Goal: Transaction & Acquisition: Book appointment/travel/reservation

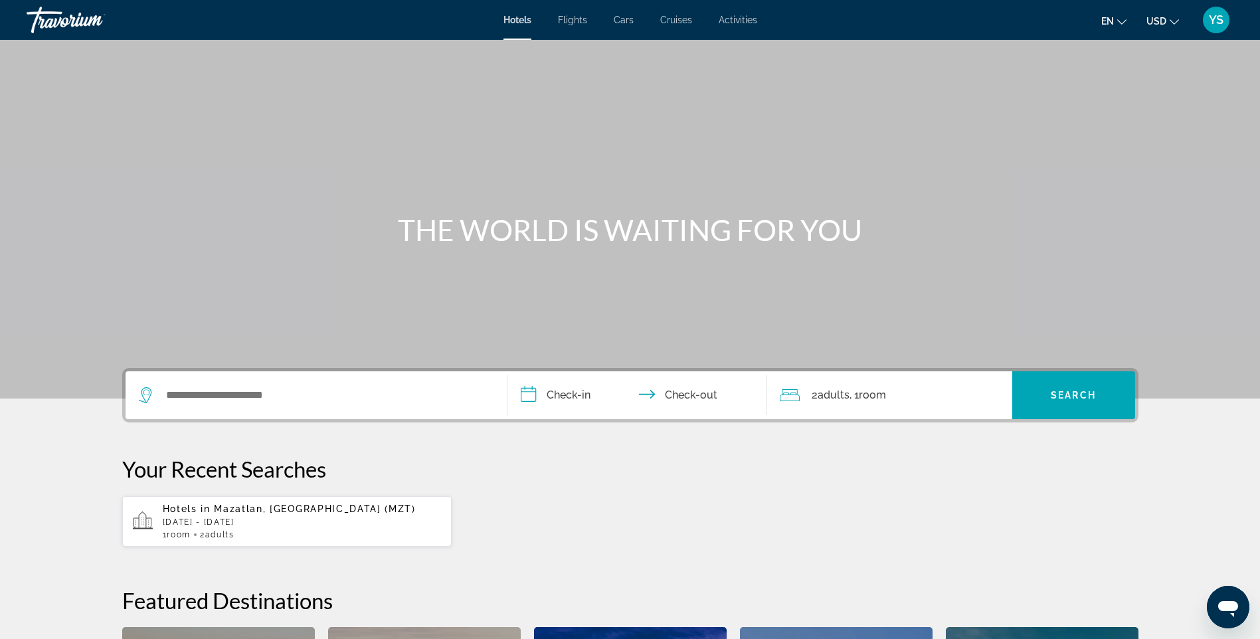
click at [221, 515] on div "Hotels in [GEOGRAPHIC_DATA], [GEOGRAPHIC_DATA] (MZT) [DATE] - [DATE] 1 Room roo…" at bounding box center [302, 521] width 279 height 36
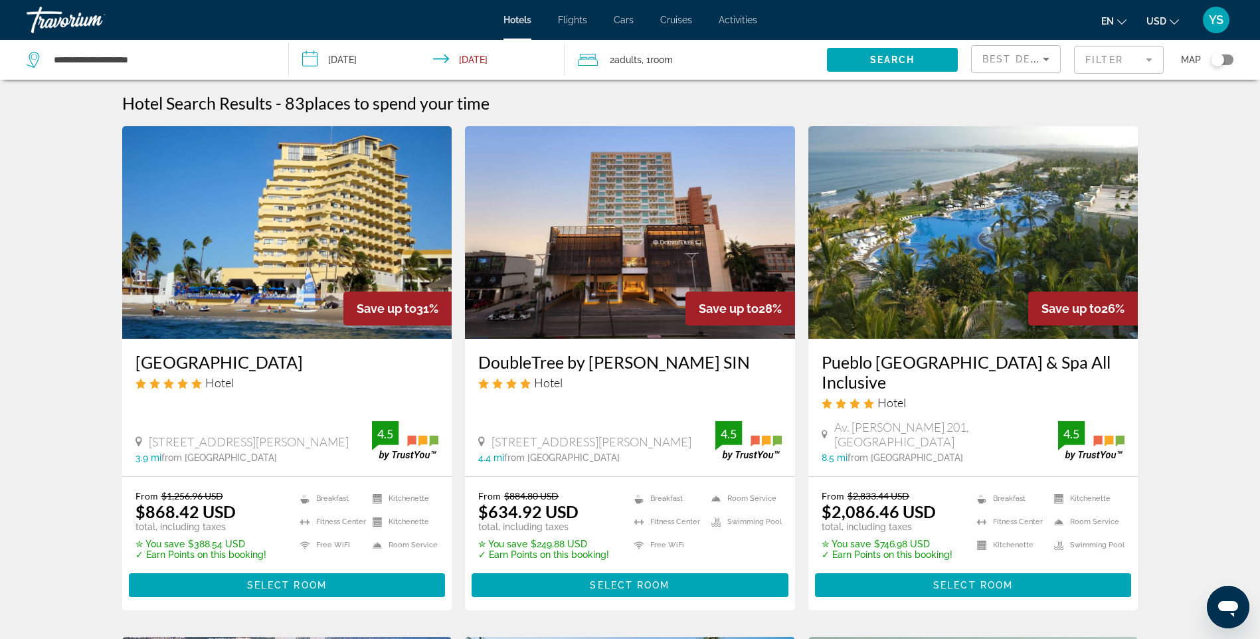
click at [512, 17] on span "Hotels" at bounding box center [517, 20] width 28 height 11
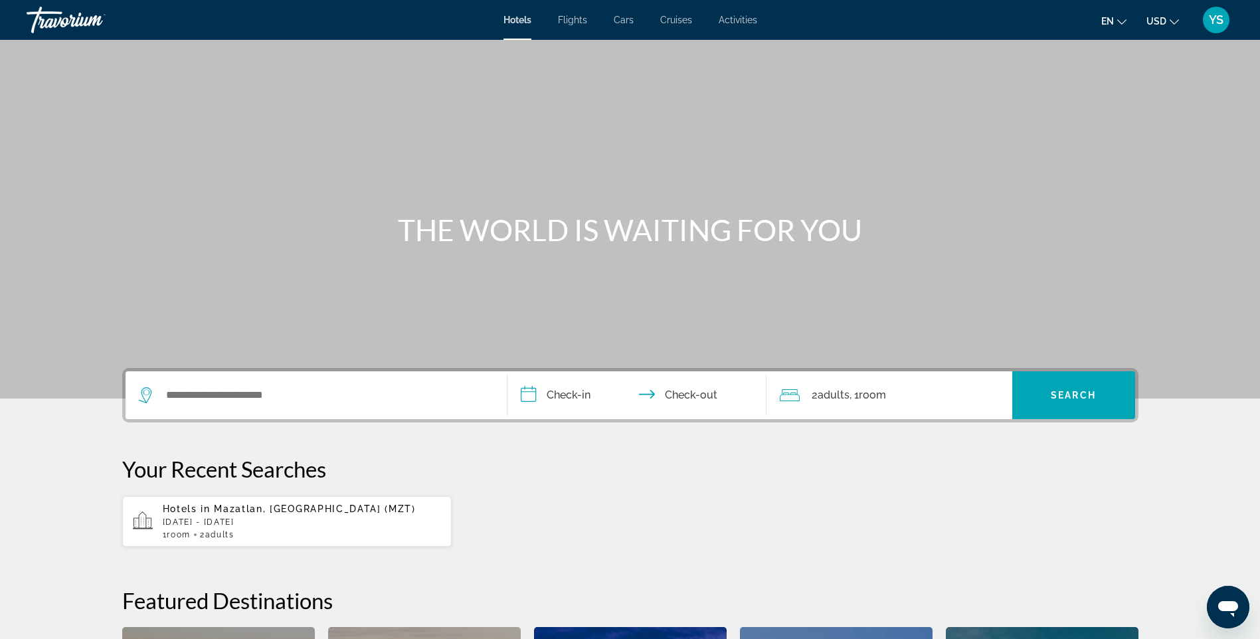
click at [246, 511] on span "Mazatlan, [GEOGRAPHIC_DATA] (MZT)" at bounding box center [314, 508] width 201 height 11
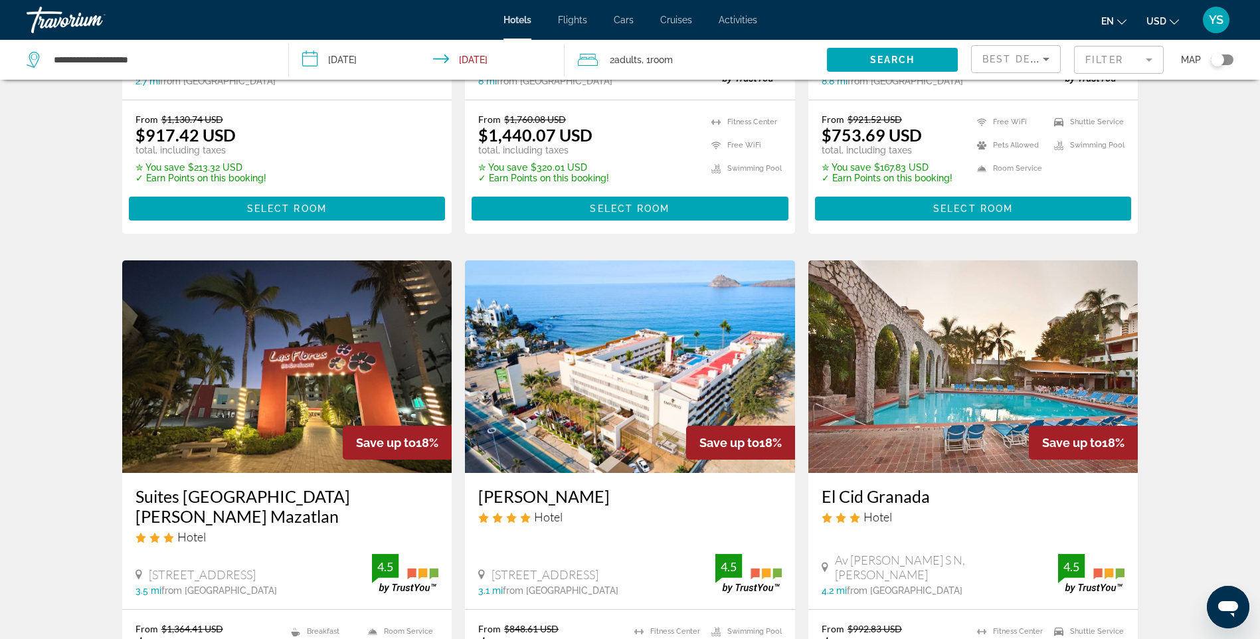
scroll to position [930, 0]
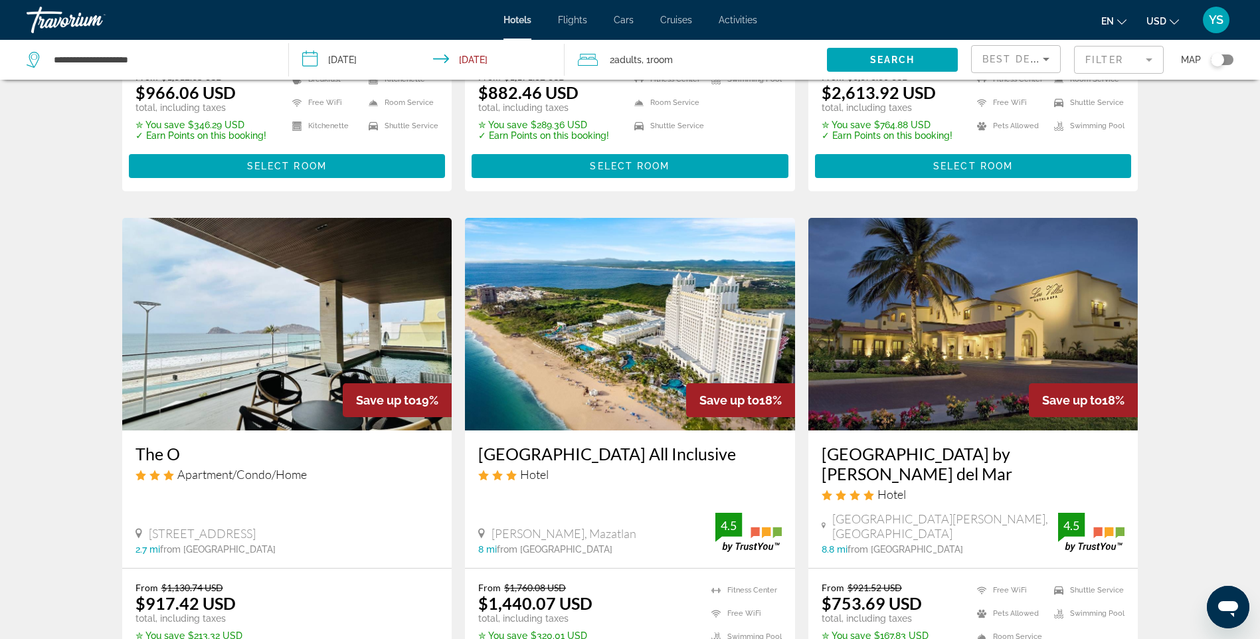
click at [1037, 297] on img "Main content" at bounding box center [973, 324] width 330 height 212
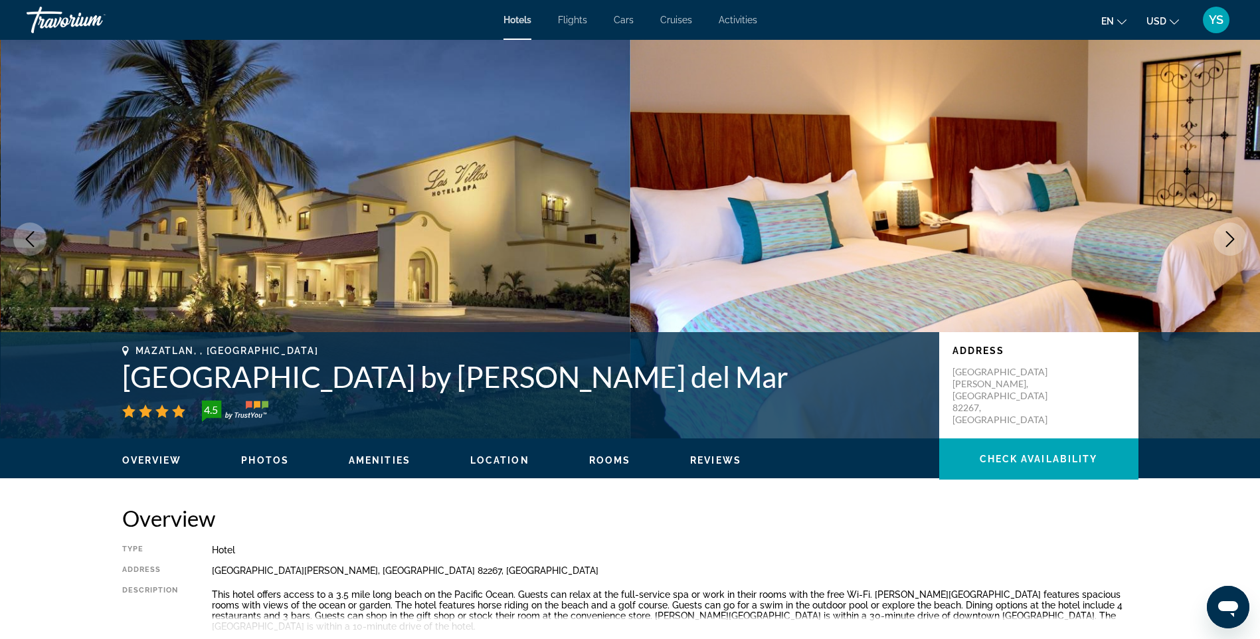
click at [160, 457] on span "Overview" at bounding box center [152, 460] width 60 height 11
click at [1231, 241] on icon "Next image" at bounding box center [1230, 239] width 9 height 16
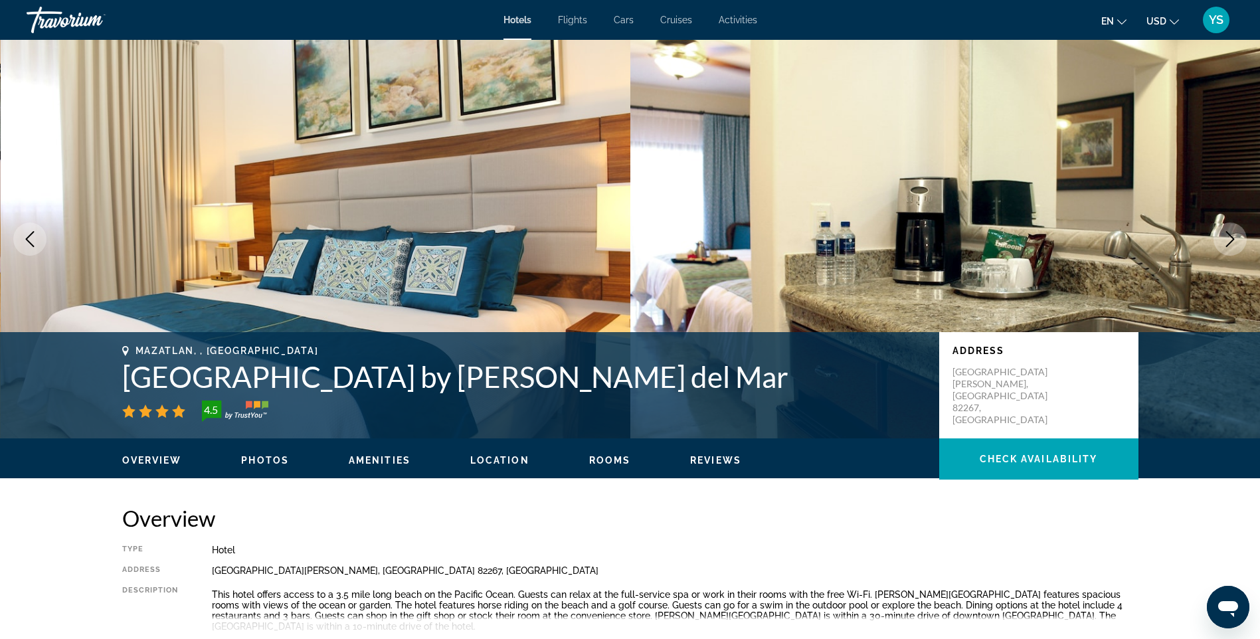
click at [369, 457] on span "Amenities" at bounding box center [380, 460] width 62 height 11
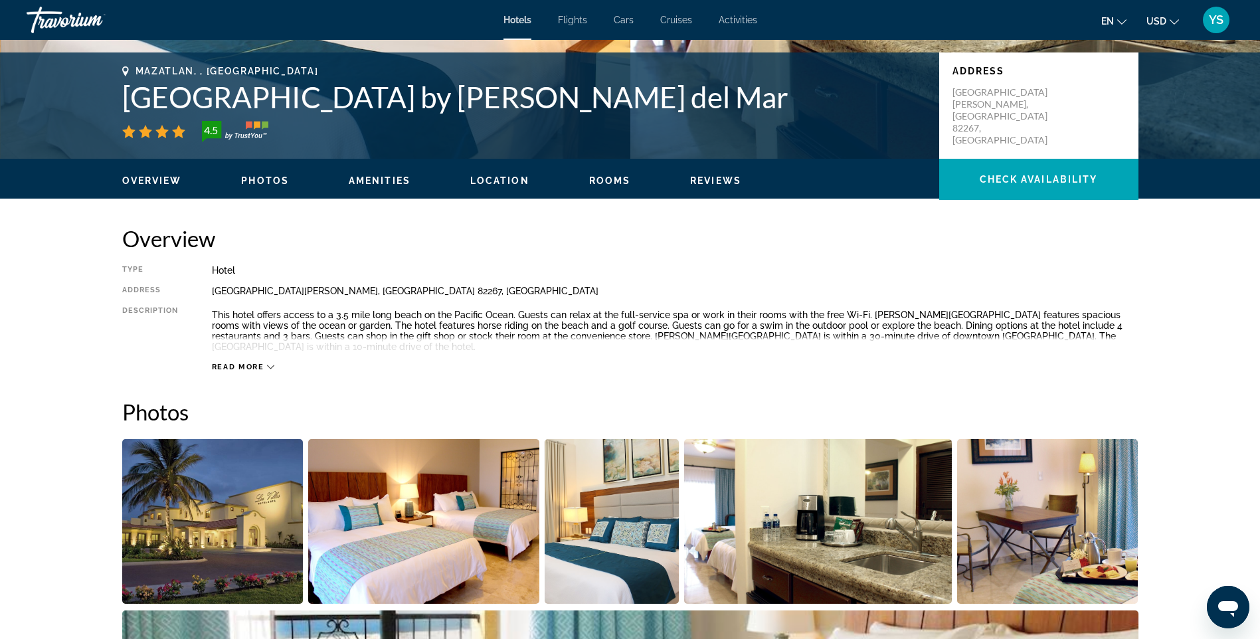
scroll to position [277, 0]
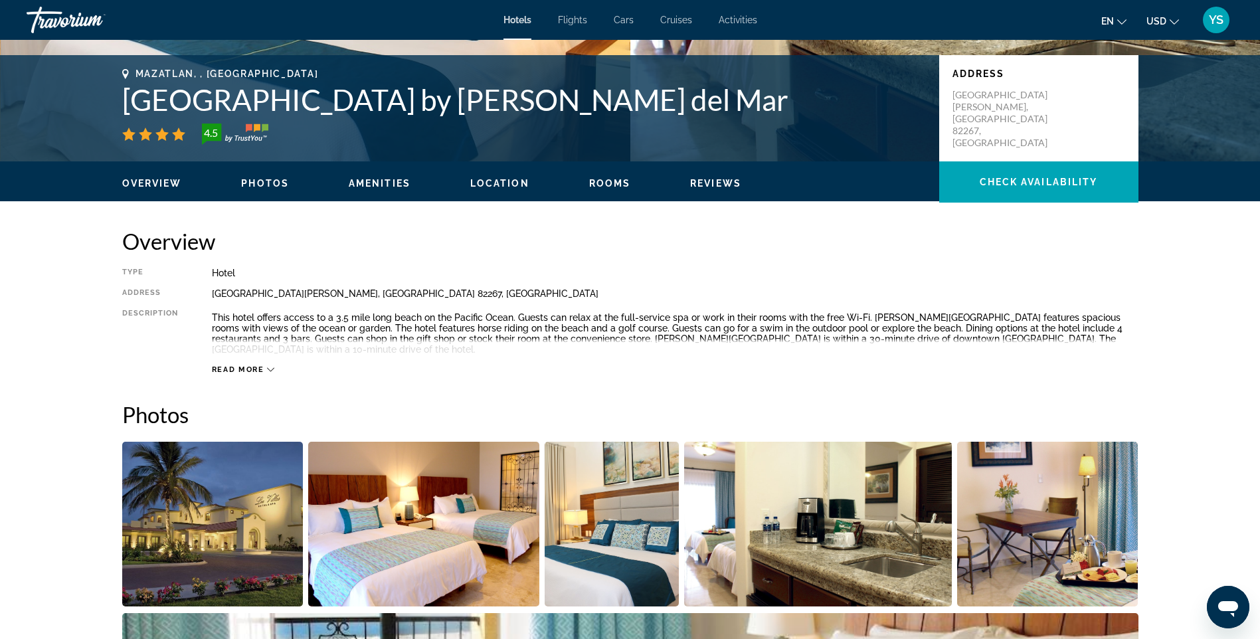
drag, startPoint x: 124, startPoint y: 98, endPoint x: 647, endPoint y: 104, distance: 522.6
click at [647, 104] on h1 "[GEOGRAPHIC_DATA] by [PERSON_NAME] del Mar" at bounding box center [523, 99] width 803 height 35
copy h1 "[GEOGRAPHIC_DATA] by [PERSON_NAME] del Mar"
click at [259, 368] on span "Read more" at bounding box center [238, 369] width 52 height 9
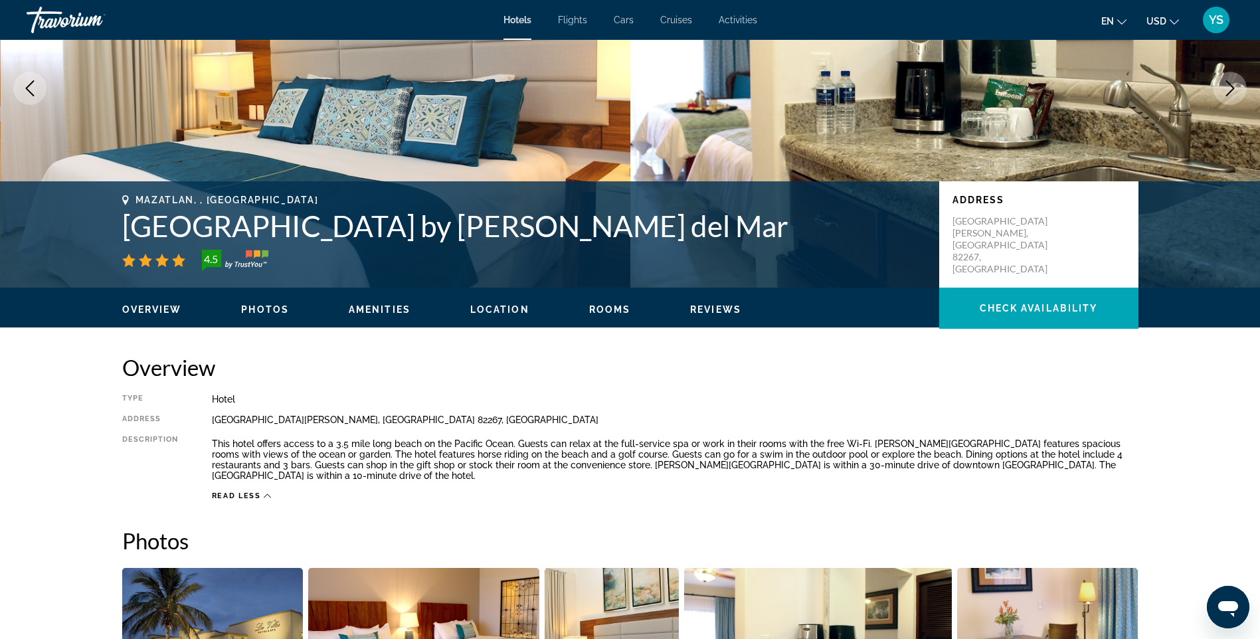
scroll to position [144, 0]
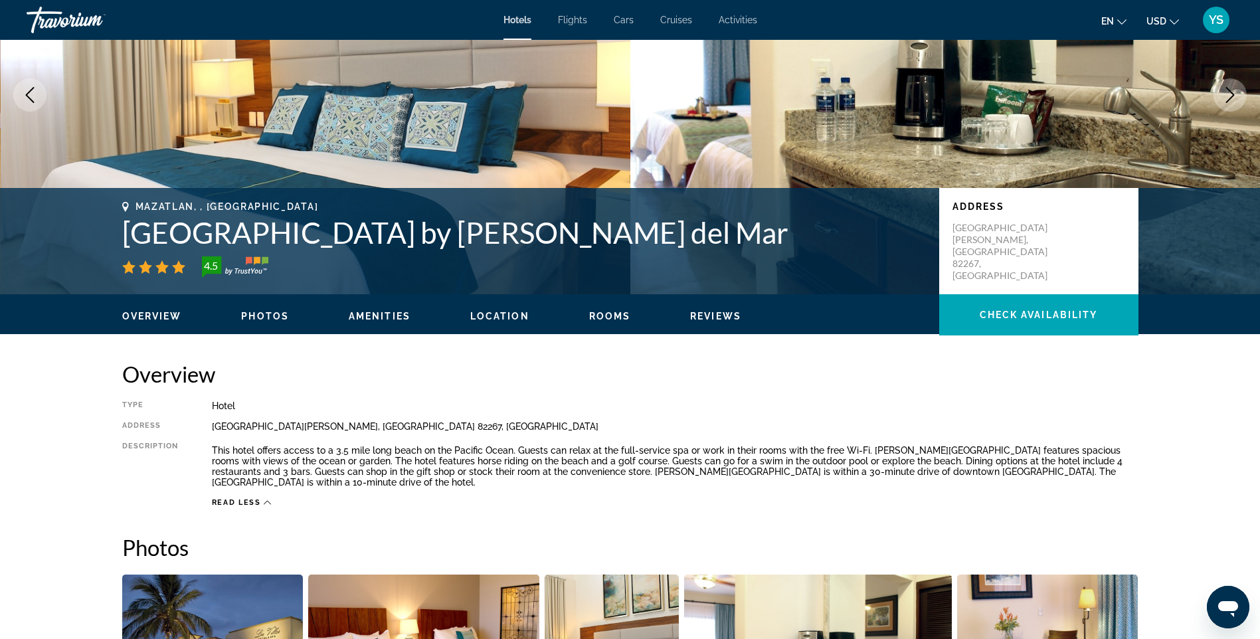
click at [709, 310] on button "Reviews" at bounding box center [715, 316] width 51 height 12
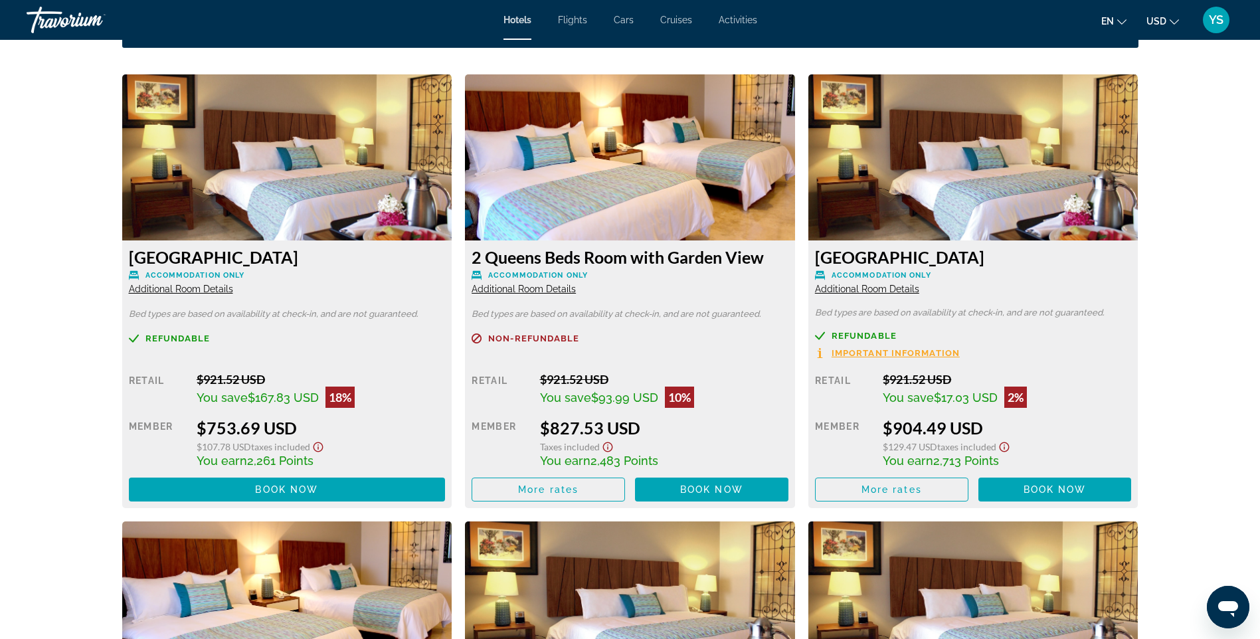
scroll to position [1774, 0]
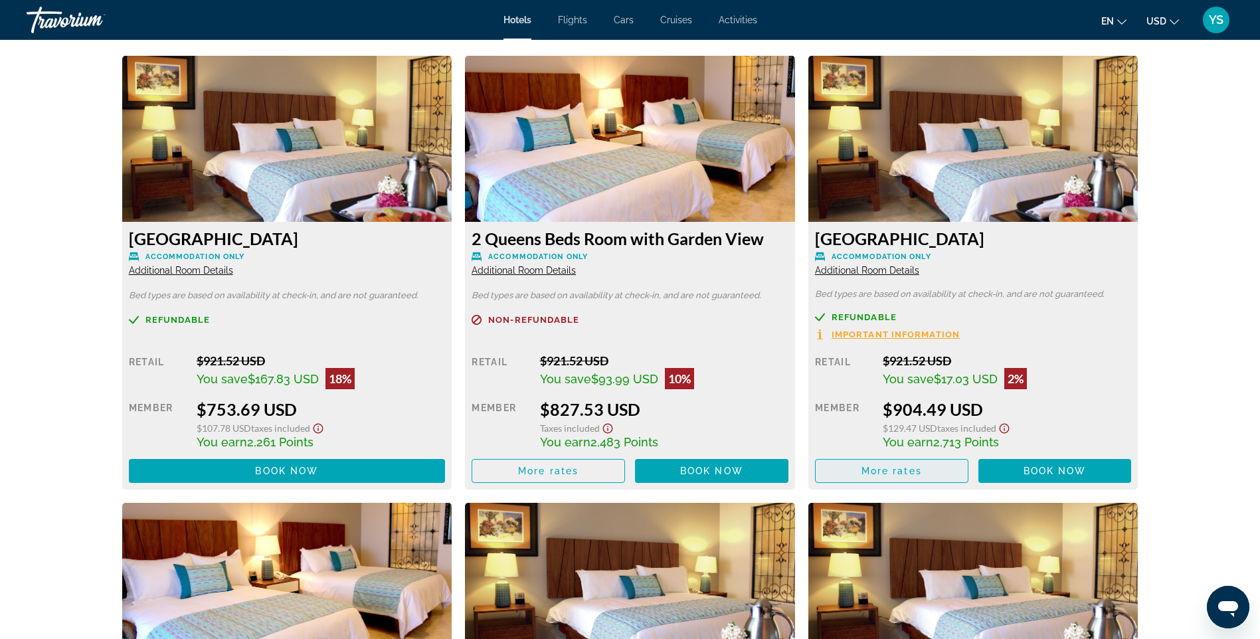
click at [902, 465] on span "Main content" at bounding box center [891, 471] width 152 height 32
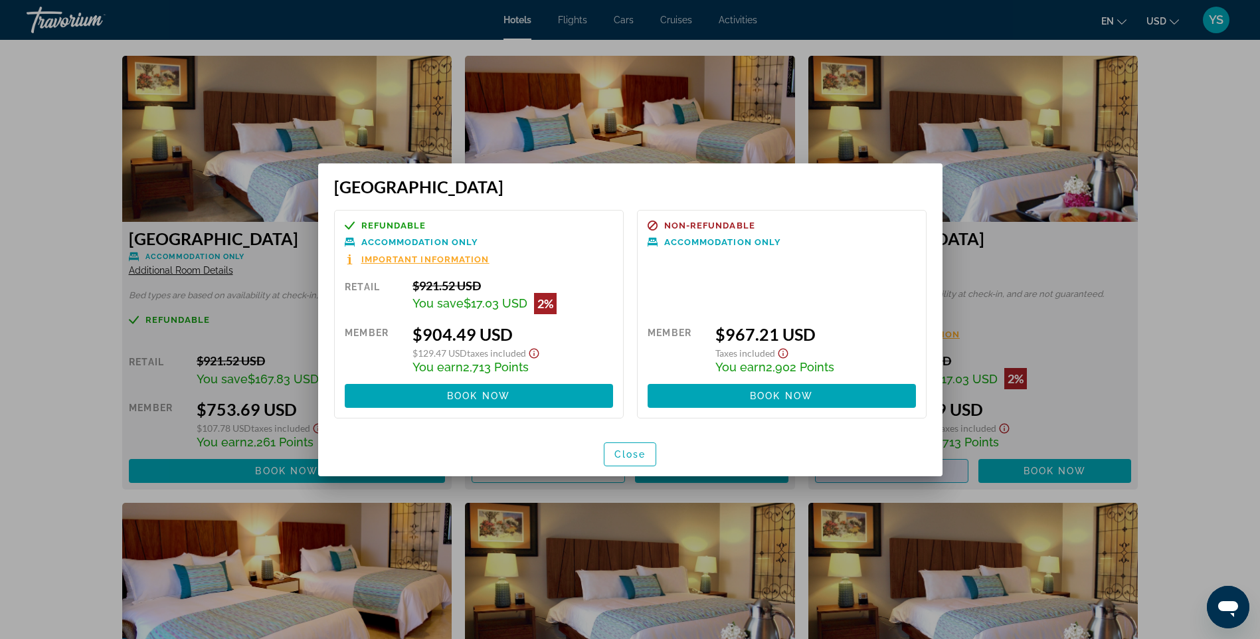
scroll to position [0, 0]
click at [1219, 280] on div at bounding box center [630, 319] width 1260 height 639
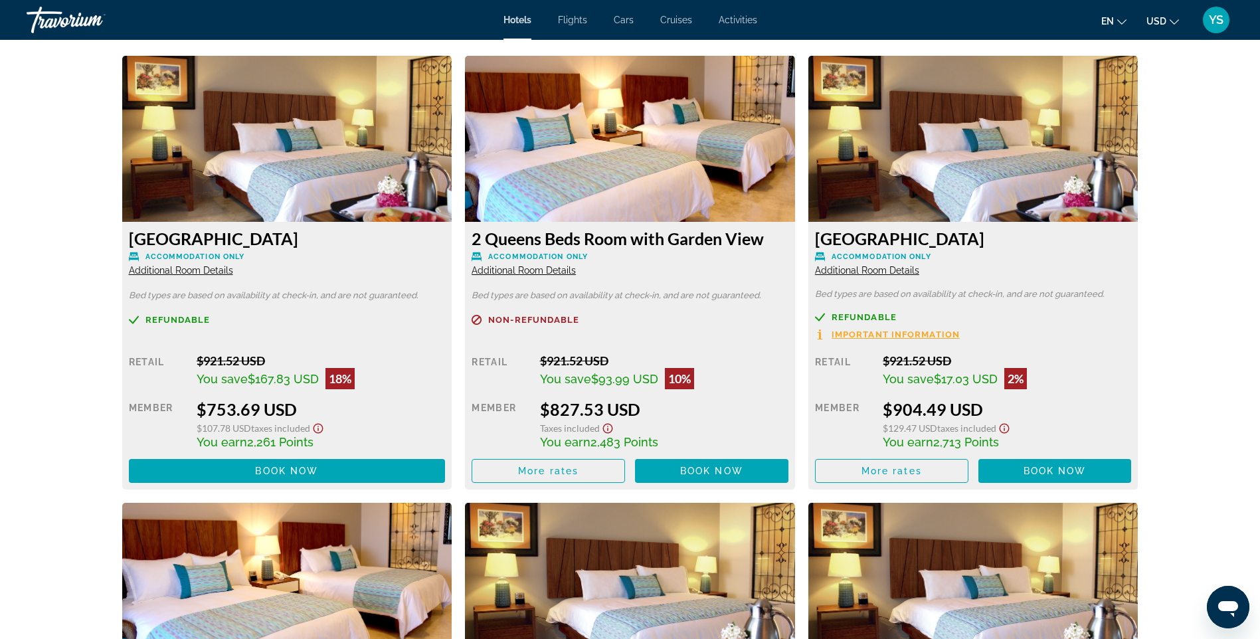
scroll to position [1774, 0]
click at [527, 11] on div "Hotels Flights Cars Cruises Activities Hotels Flights Cars Cruises Activities e…" at bounding box center [630, 20] width 1260 height 35
click at [519, 19] on span "Hotels" at bounding box center [517, 20] width 28 height 11
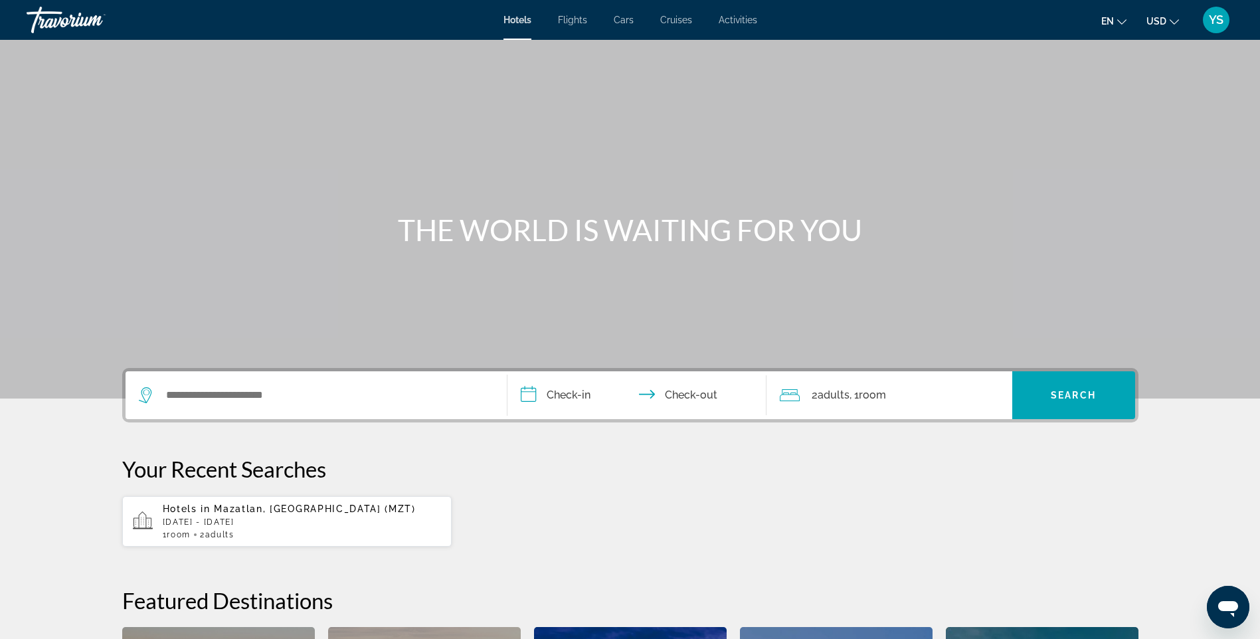
click at [232, 507] on span "Mazatlan, [GEOGRAPHIC_DATA] (MZT)" at bounding box center [314, 508] width 201 height 11
